Goal: Task Accomplishment & Management: Manage account settings

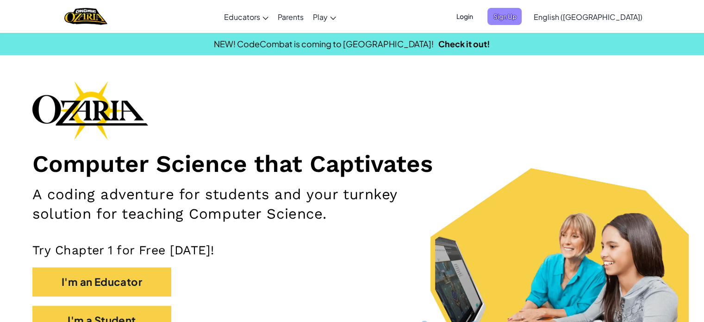
click at [522, 21] on span "Sign Up" at bounding box center [505, 16] width 34 height 17
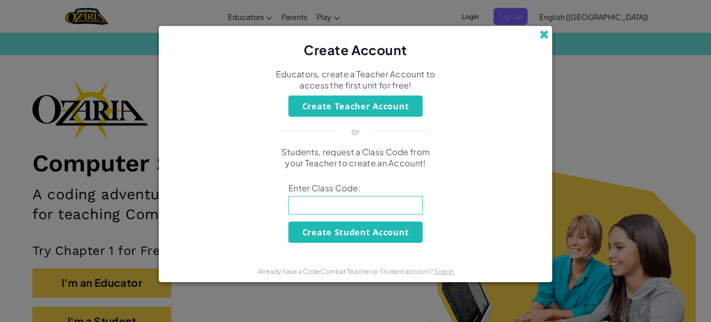
click at [541, 34] on span at bounding box center [544, 35] width 10 height 10
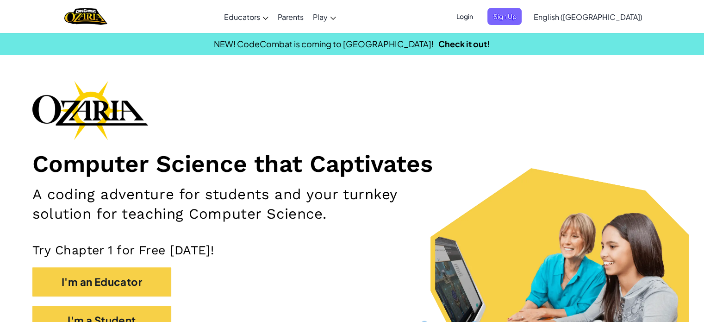
click at [478, 16] on span "Login" at bounding box center [465, 16] width 28 height 17
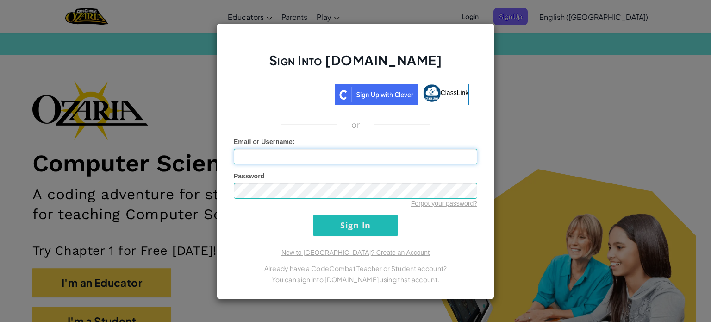
type input "[EMAIL_ADDRESS][DOMAIN_NAME]"
click at [327, 224] on input "Sign In" at bounding box center [355, 225] width 84 height 21
